Goal: Task Accomplishment & Management: Manage account settings

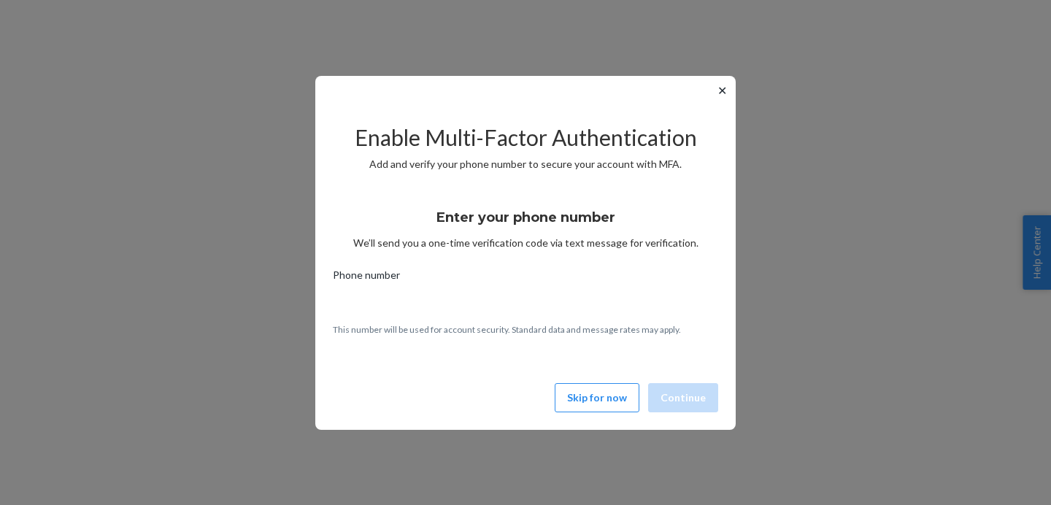
click at [721, 84] on button "✕" at bounding box center [722, 91] width 15 height 18
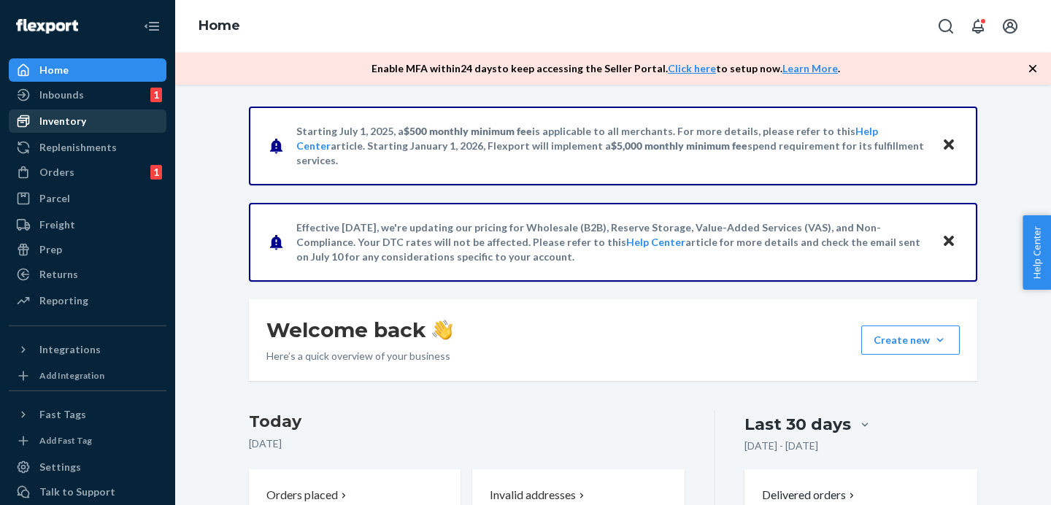
click at [127, 121] on div "Inventory" at bounding box center [87, 121] width 155 height 20
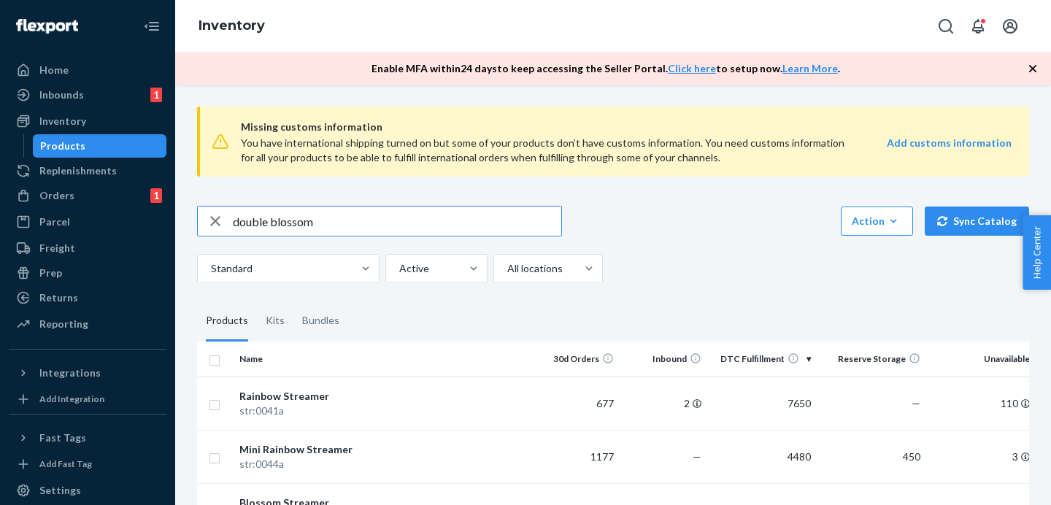
type input "double blossom"
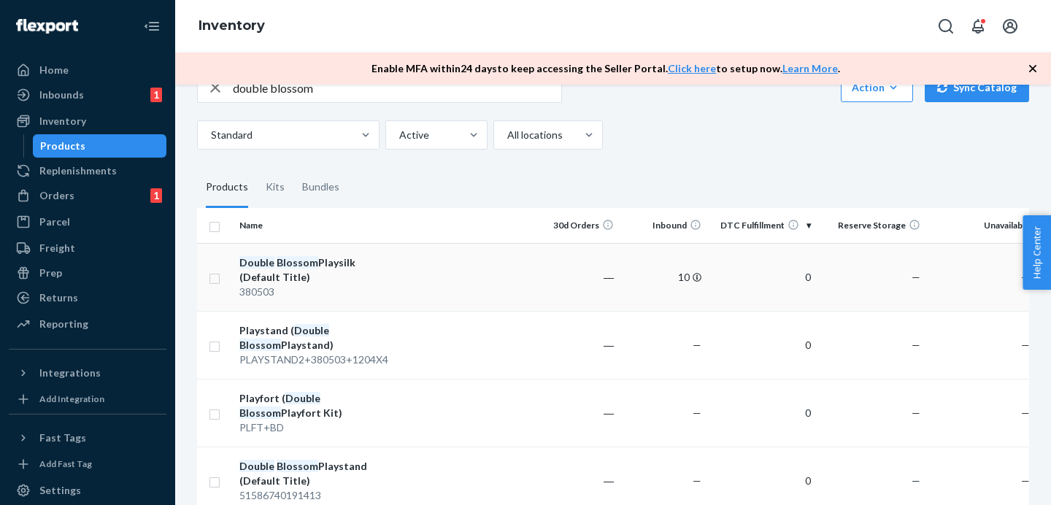
click at [584, 280] on td "―" at bounding box center [576, 277] width 88 height 68
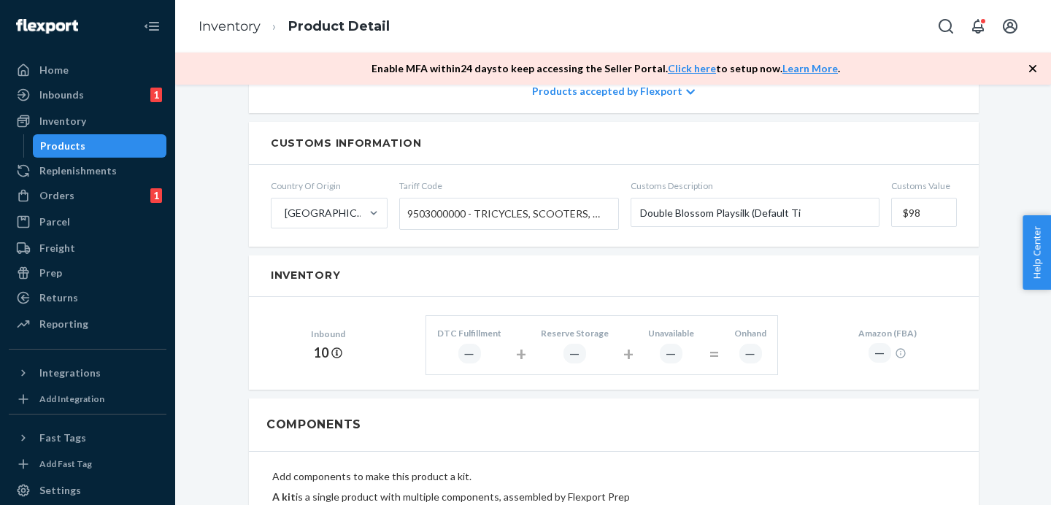
scroll to position [639, 0]
click at [105, 154] on div "Products" at bounding box center [99, 146] width 131 height 20
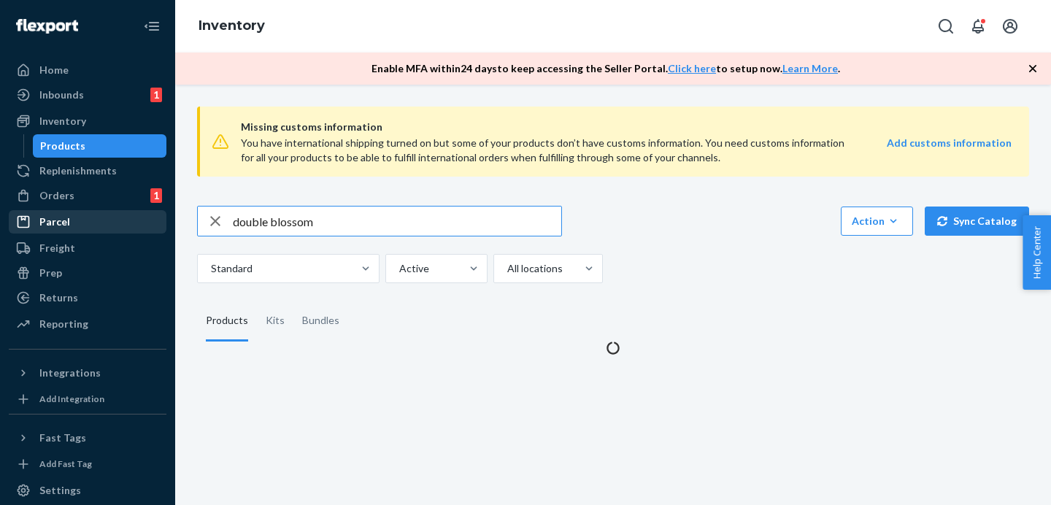
click at [119, 221] on div "Home Inbounds 1 Shipping Plans Problems 1 Inventory Products Replenishments Ord…" at bounding box center [525, 252] width 1051 height 505
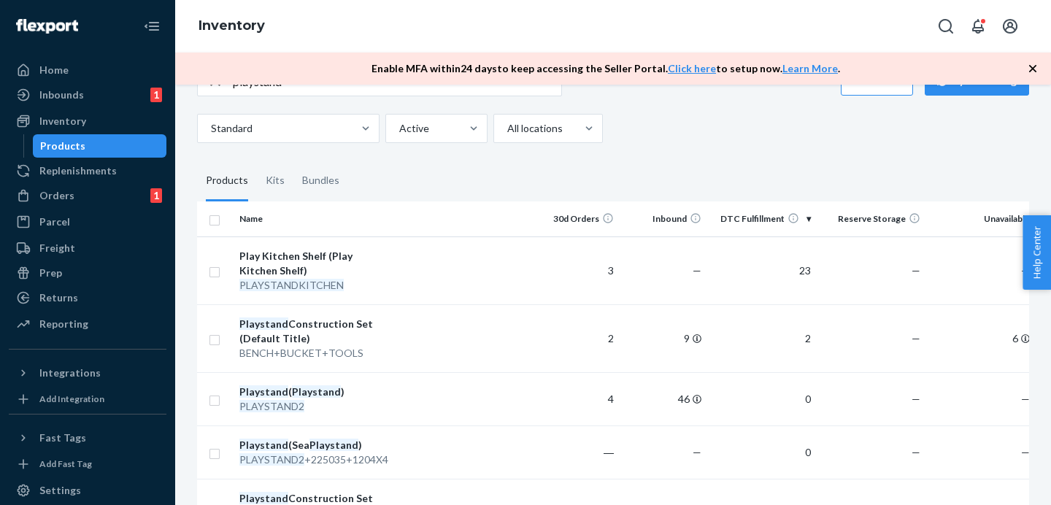
scroll to position [141, 0]
click at [85, 139] on div "Products" at bounding box center [99, 146] width 131 height 20
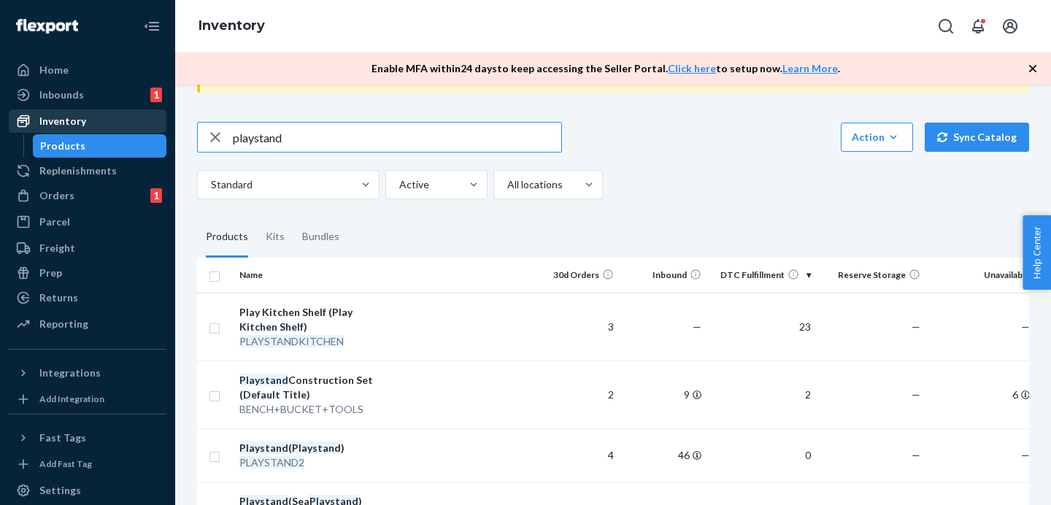
drag, startPoint x: 306, startPoint y: 135, endPoint x: 140, endPoint y: 131, distance: 165.7
click at [138, 131] on div "Home Inbounds 1 Shipping Plans Problems 1 Inventory Products Replenishments Ord…" at bounding box center [525, 252] width 1051 height 505
type input "double playsilks"
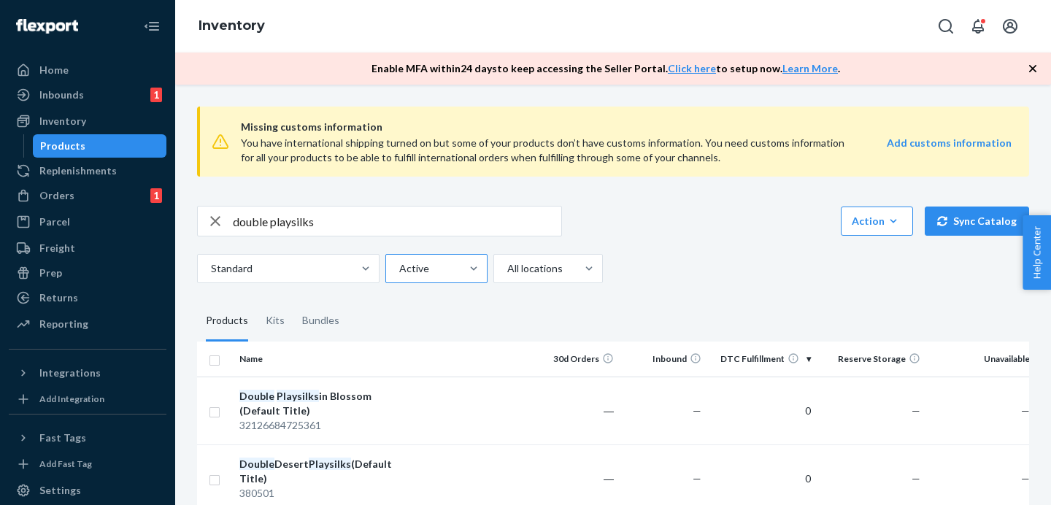
scroll to position [86, 0]
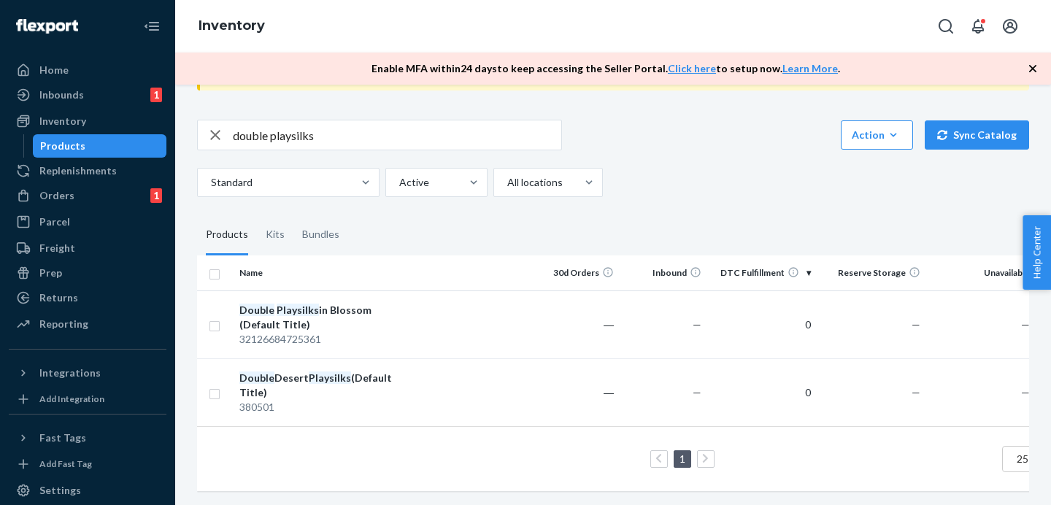
click at [660, 200] on div "Missing customs information You have international shipping turned on but some …" at bounding box center [613, 257] width 854 height 497
click at [77, 150] on div "Products" at bounding box center [62, 146] width 45 height 15
click at [66, 124] on div "Inventory" at bounding box center [62, 121] width 47 height 15
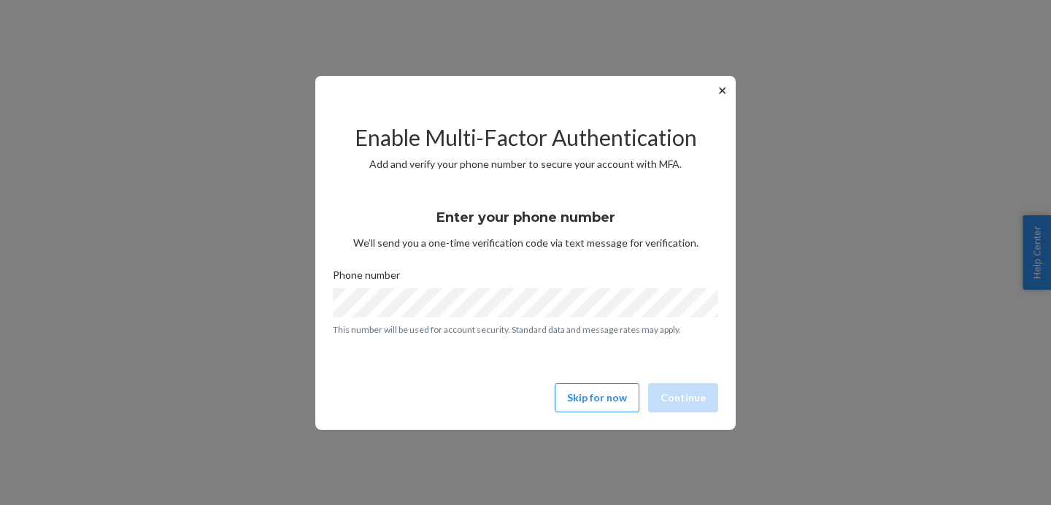
click at [719, 89] on button "✕" at bounding box center [722, 91] width 15 height 18
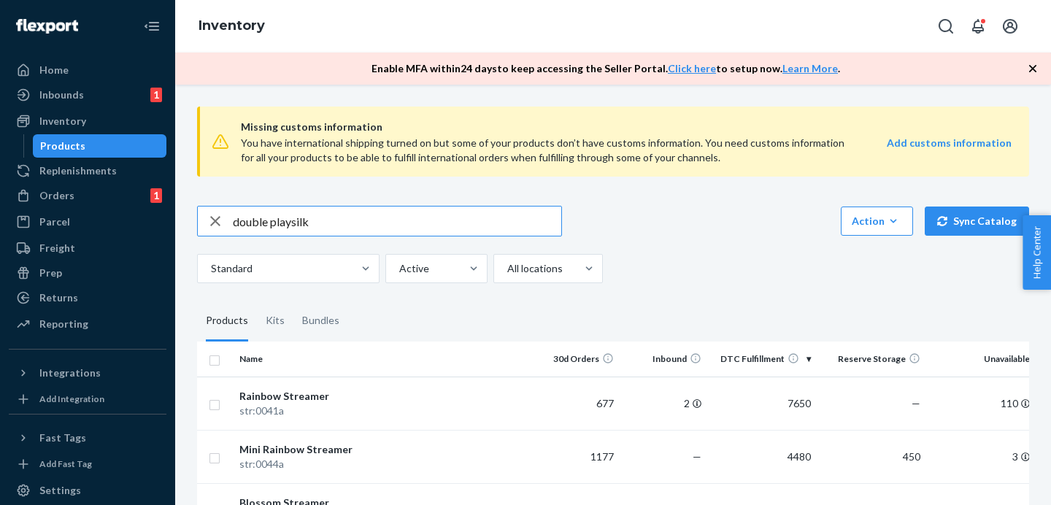
type input "double playsilk"
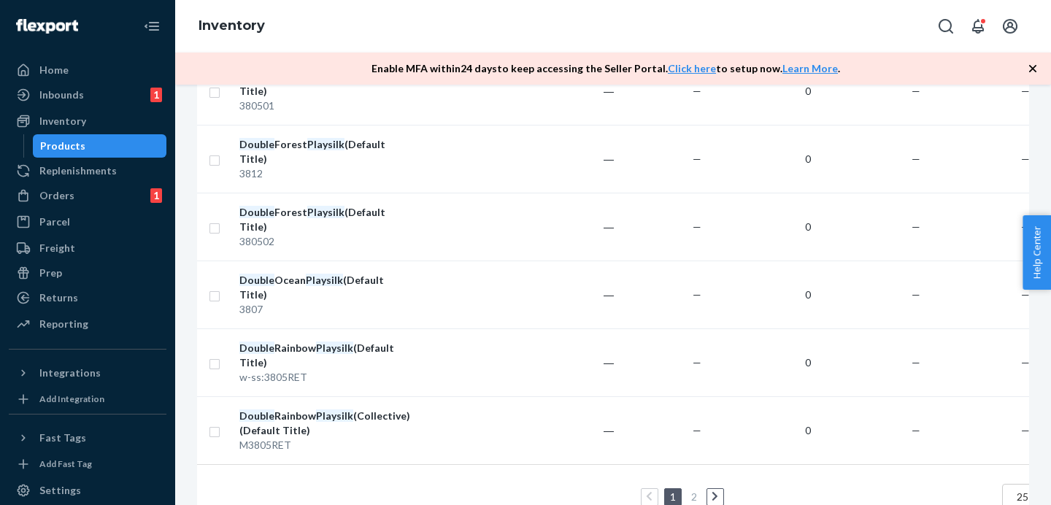
scroll to position [1603, 0]
